Goal: Information Seeking & Learning: Learn about a topic

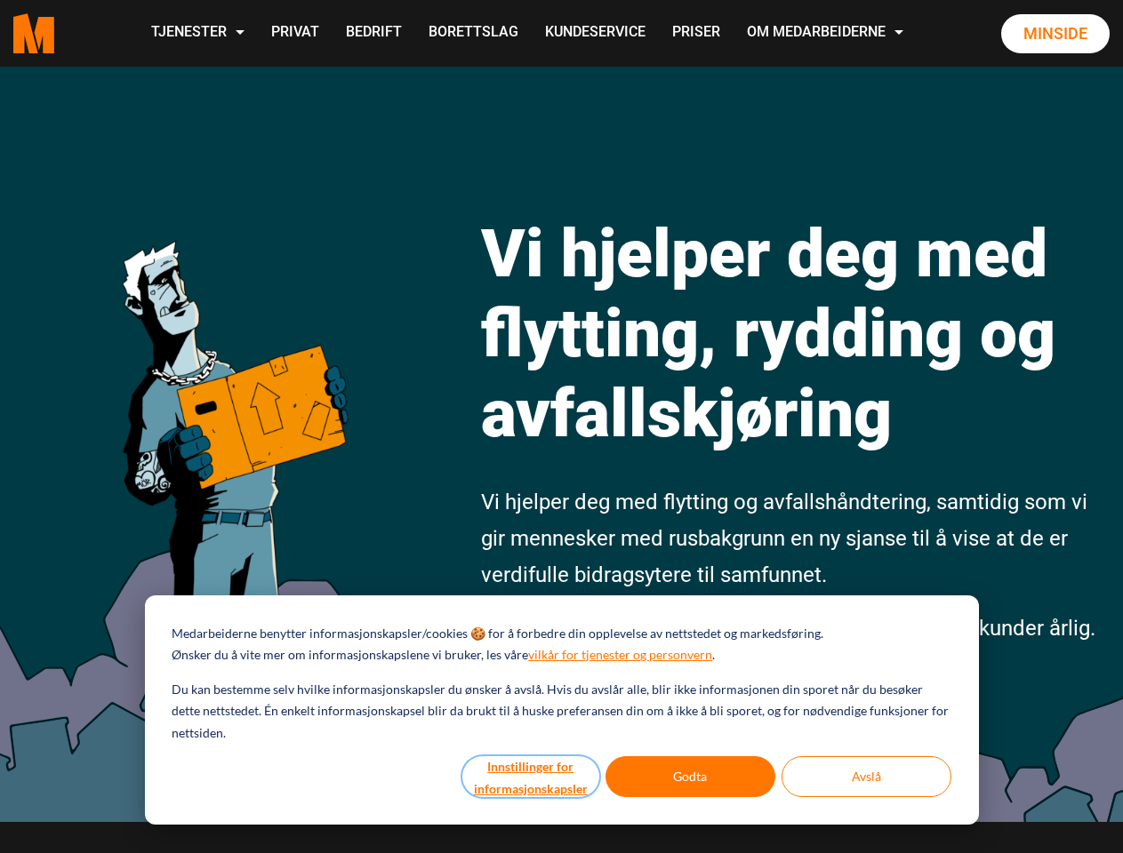
click at [532, 777] on button "Innstillinger for informasjonskapsler" at bounding box center [530, 777] width 137 height 41
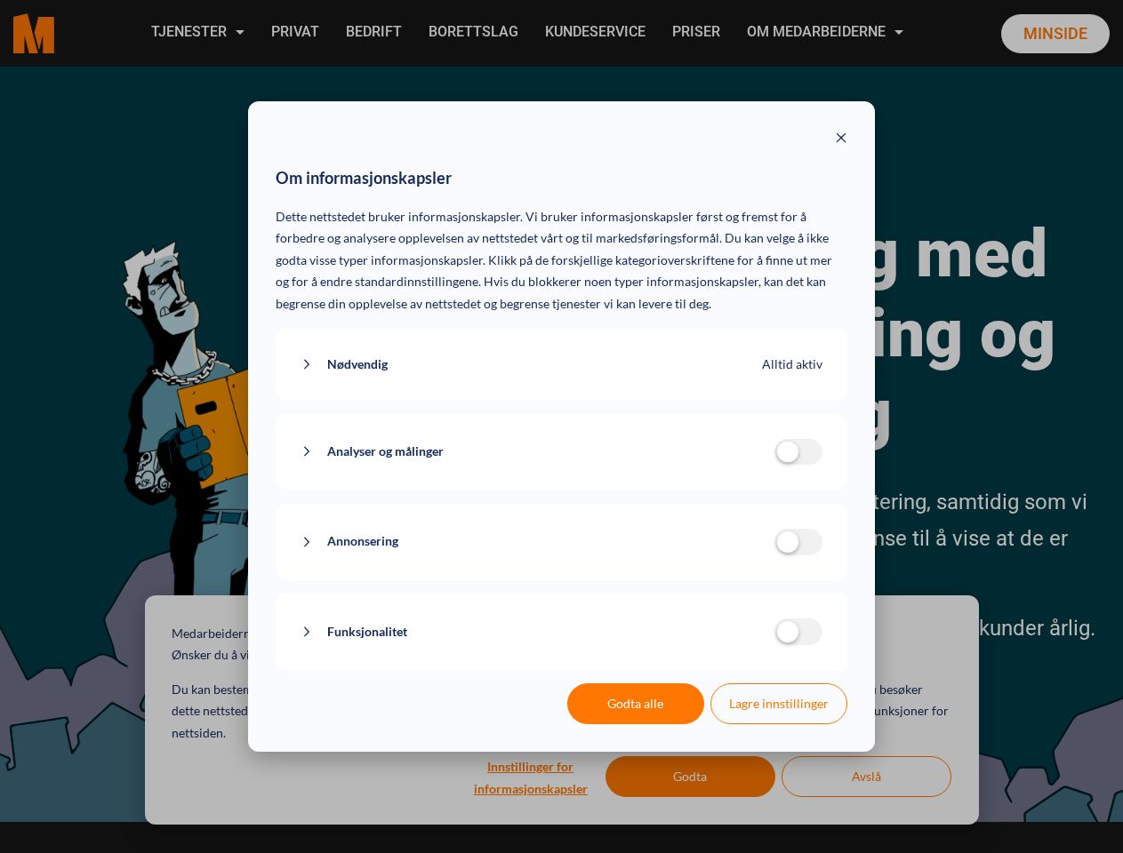
click at [866, 777] on div "Om informasjonskapsler Dette nettstedet bruker informasjonskapsler. Vi bruker i…" at bounding box center [561, 426] width 1123 height 853
click at [196, 33] on div "Om informasjonskapsler Dette nettstedet bruker informasjonskapsler. Vi bruker i…" at bounding box center [561, 426] width 1123 height 853
click at [827, 33] on div "Om informasjonskapsler Dette nettstedet bruker informasjonskapsler. Vi bruker i…" at bounding box center [561, 426] width 1123 height 853
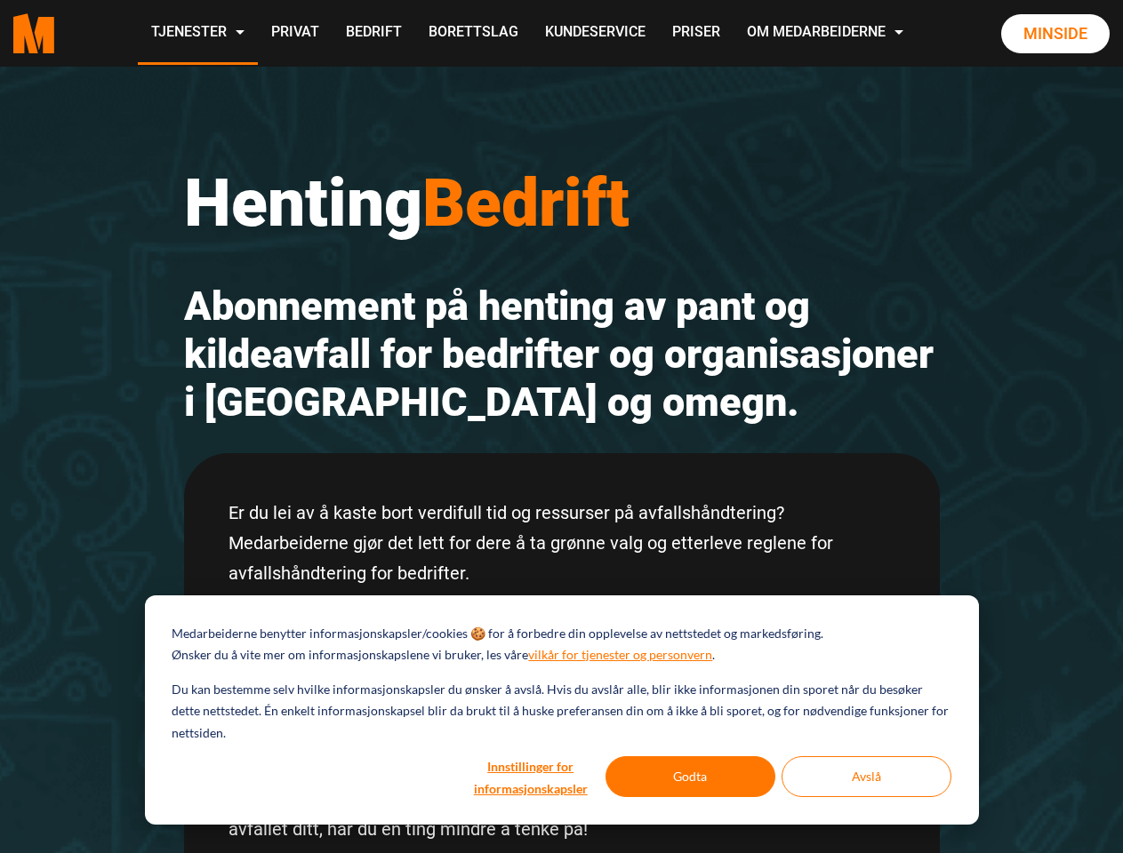
click at [561, 427] on h2 "Abonnement på henting av pant og kildeavfall for bedrifter og organisasjoner i …" at bounding box center [562, 355] width 756 height 144
click at [532, 777] on button "Innstillinger for informasjonskapsler" at bounding box center [530, 777] width 137 height 41
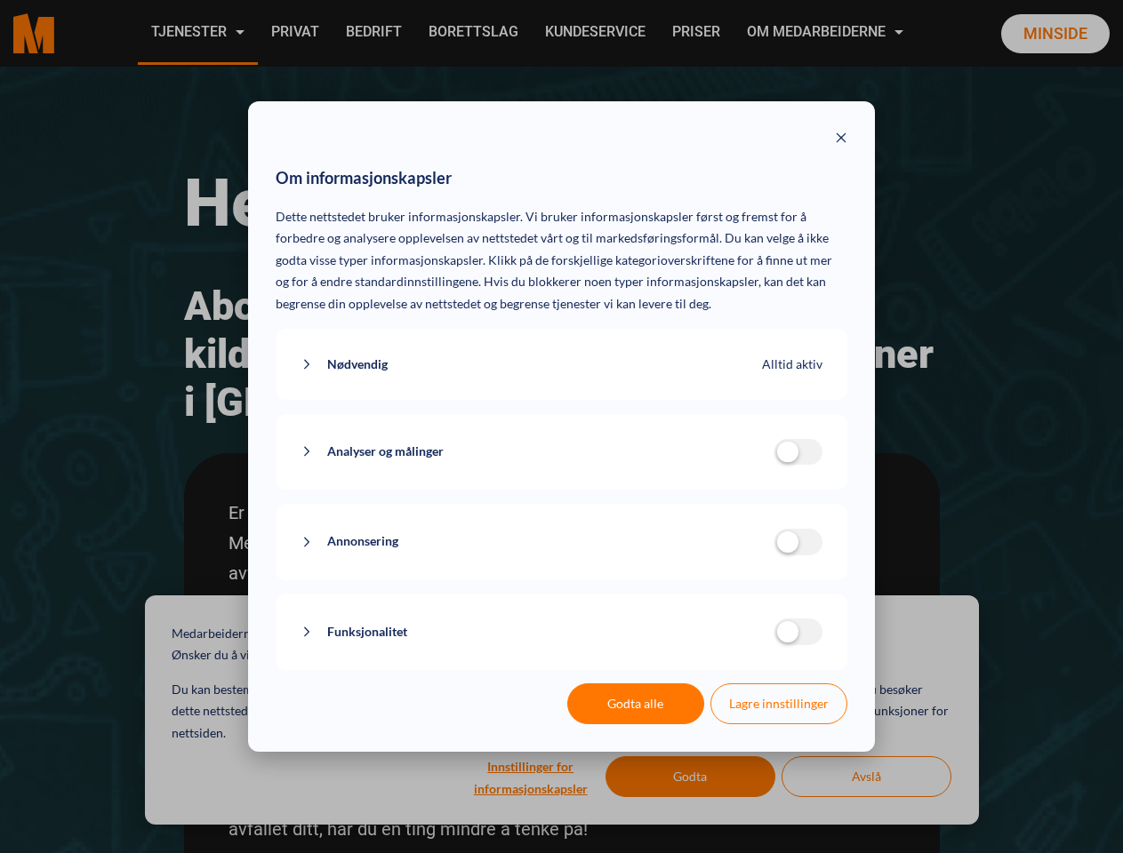
click at [691, 777] on div "Om informasjonskapsler Dette nettstedet bruker informasjonskapsler. Vi bruker i…" at bounding box center [561, 426] width 1123 height 853
click at [866, 777] on div "Om informasjonskapsler Dette nettstedet bruker informasjonskapsler. Vi bruker i…" at bounding box center [561, 426] width 1123 height 853
click at [196, 33] on div "Om informasjonskapsler Dette nettstedet bruker informasjonskapsler. Vi bruker i…" at bounding box center [561, 426] width 1123 height 853
click at [827, 33] on div "Om informasjonskapsler Dette nettstedet bruker informasjonskapsler. Vi bruker i…" at bounding box center [561, 426] width 1123 height 853
